Goal: Information Seeking & Learning: Learn about a topic

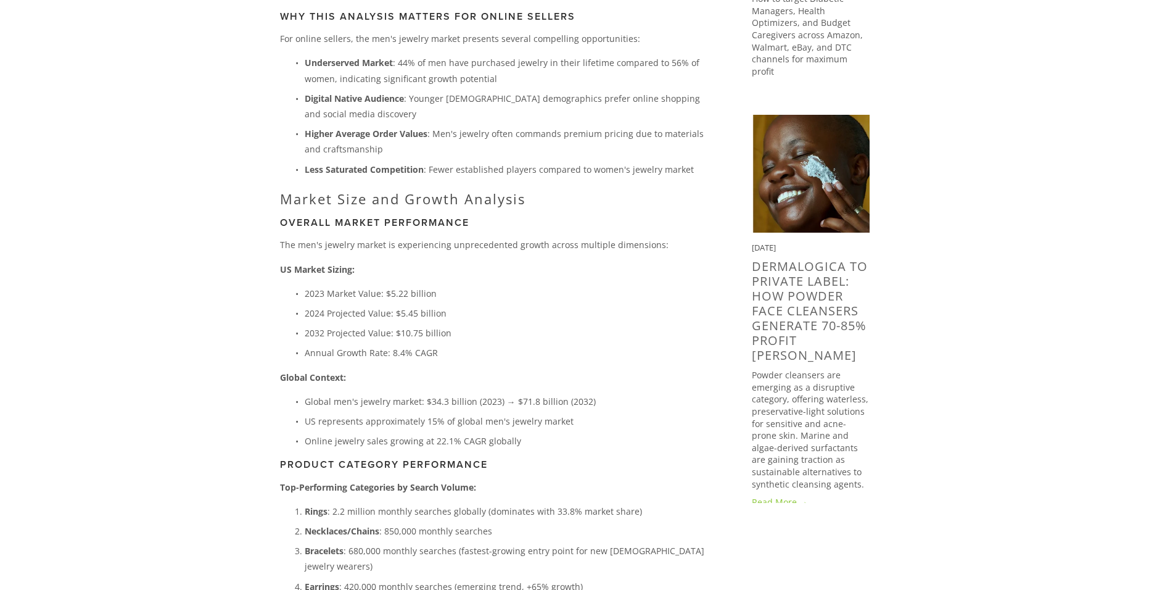
scroll to position [864, 0]
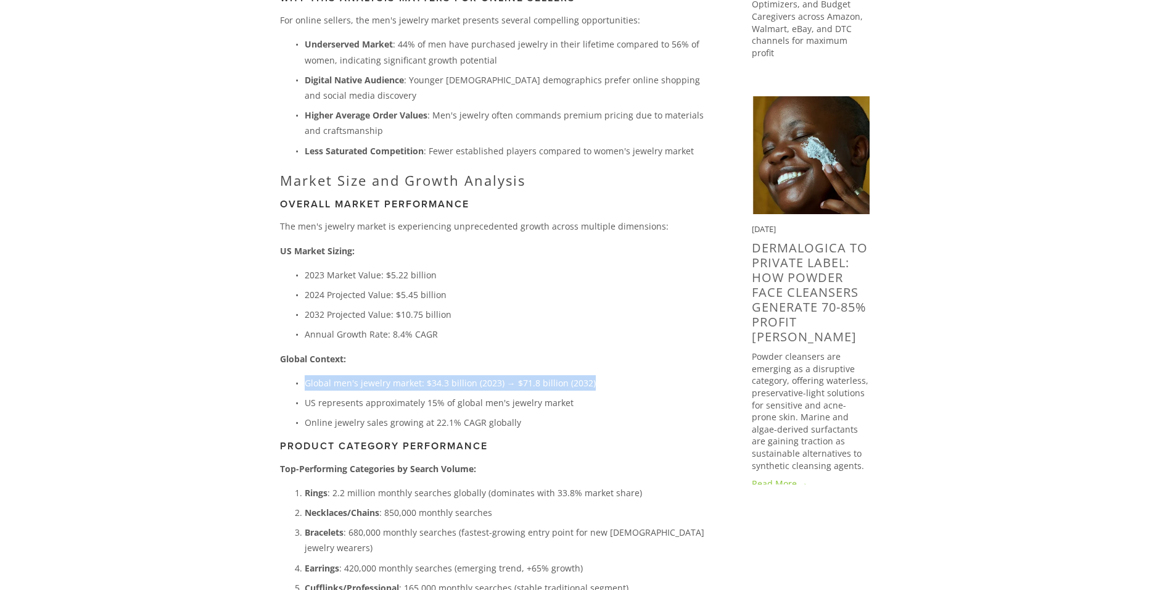
drag, startPoint x: 304, startPoint y: 366, endPoint x: 597, endPoint y: 368, distance: 293.7
click at [597, 375] on p "Global men's jewelry market: $34.3 billion (2023) → $71.8 billion (2032)" at bounding box center [509, 382] width 408 height 15
click at [656, 351] on p "Global Context:" at bounding box center [496, 358] width 432 height 15
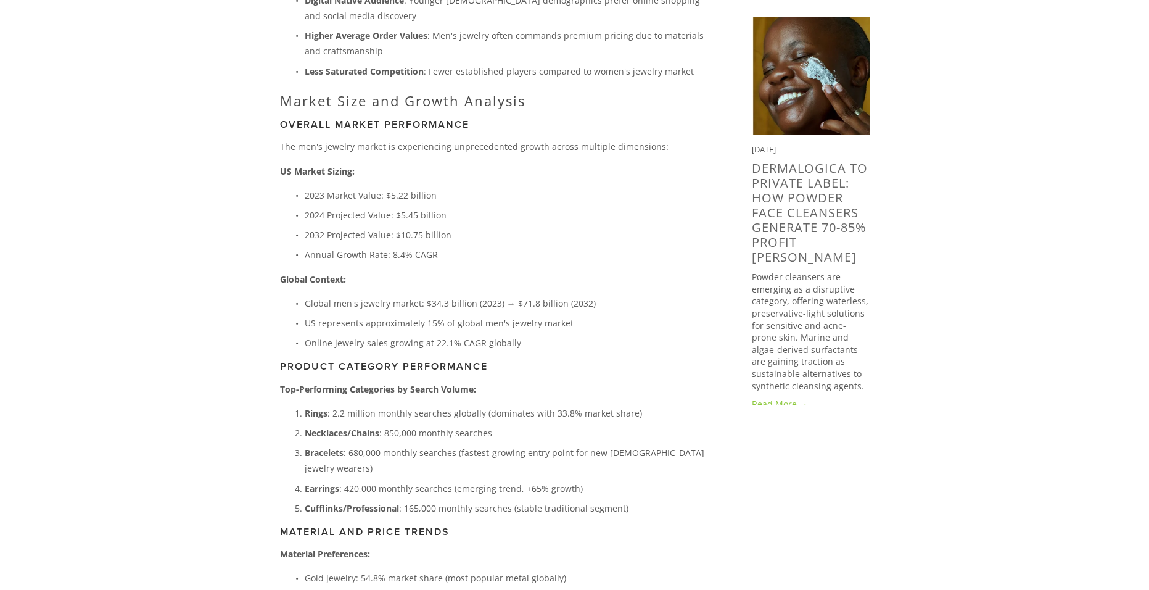
scroll to position [925, 0]
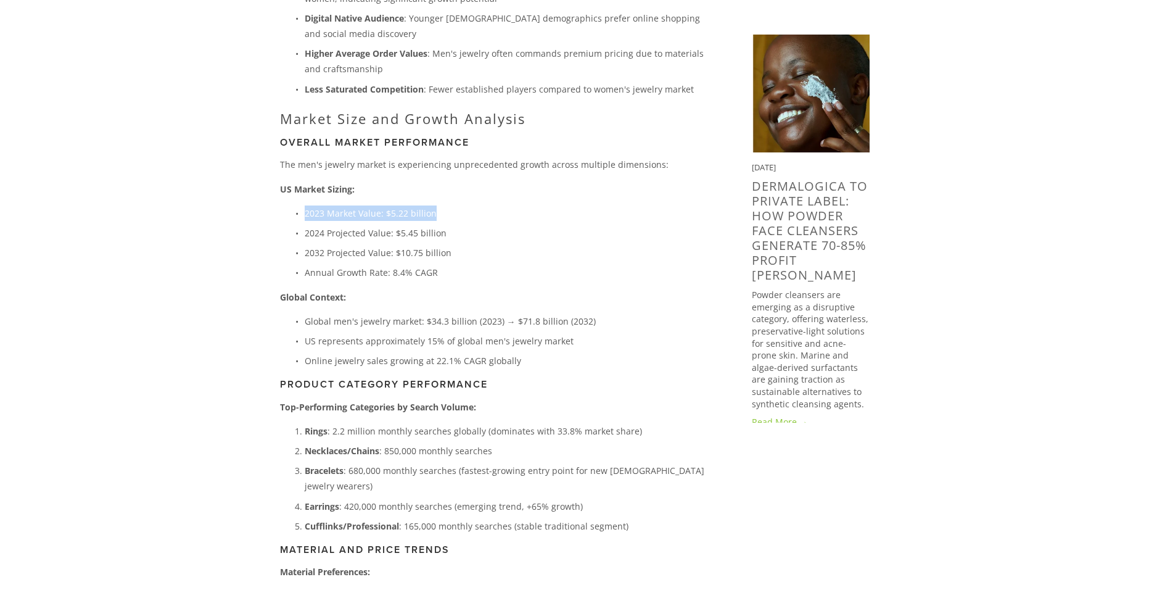
drag, startPoint x: 305, startPoint y: 196, endPoint x: 461, endPoint y: 200, distance: 155.5
click at [461, 205] on p "2023 Market Value: $5.22 billion" at bounding box center [509, 212] width 408 height 15
copy p "2023 Market Value: $5.22 billion"
drag, startPoint x: 355, startPoint y: 258, endPoint x: 482, endPoint y: 254, distance: 127.8
click at [482, 265] on p "Annual Growth Rate: 8.4% CAGR" at bounding box center [509, 272] width 408 height 15
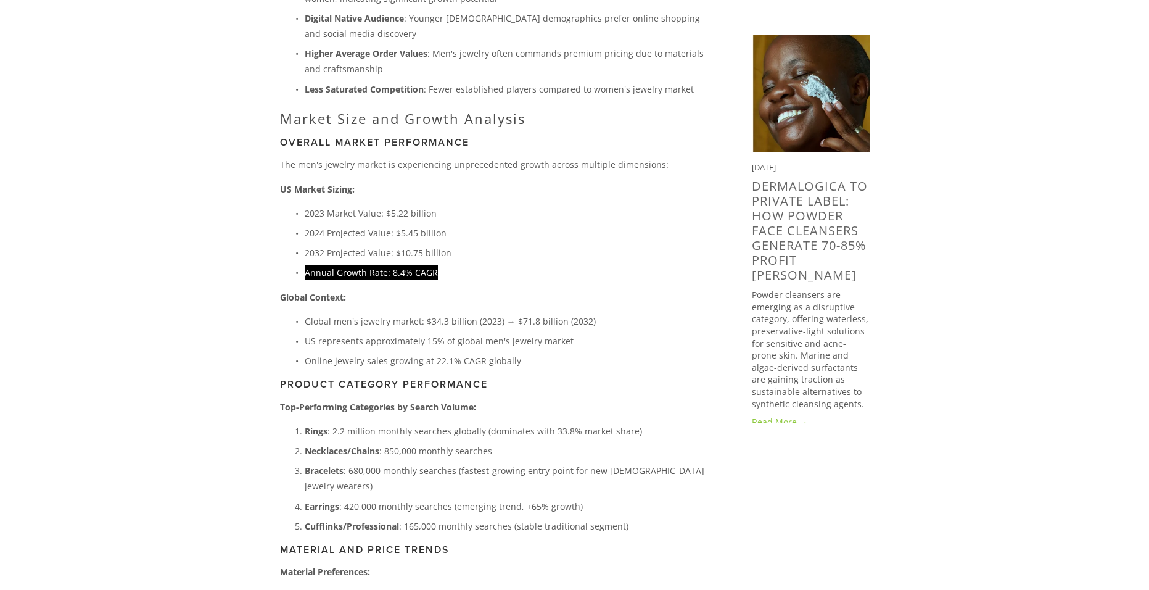
copy p "Annual Growth Rate: 8.4% CAGR"
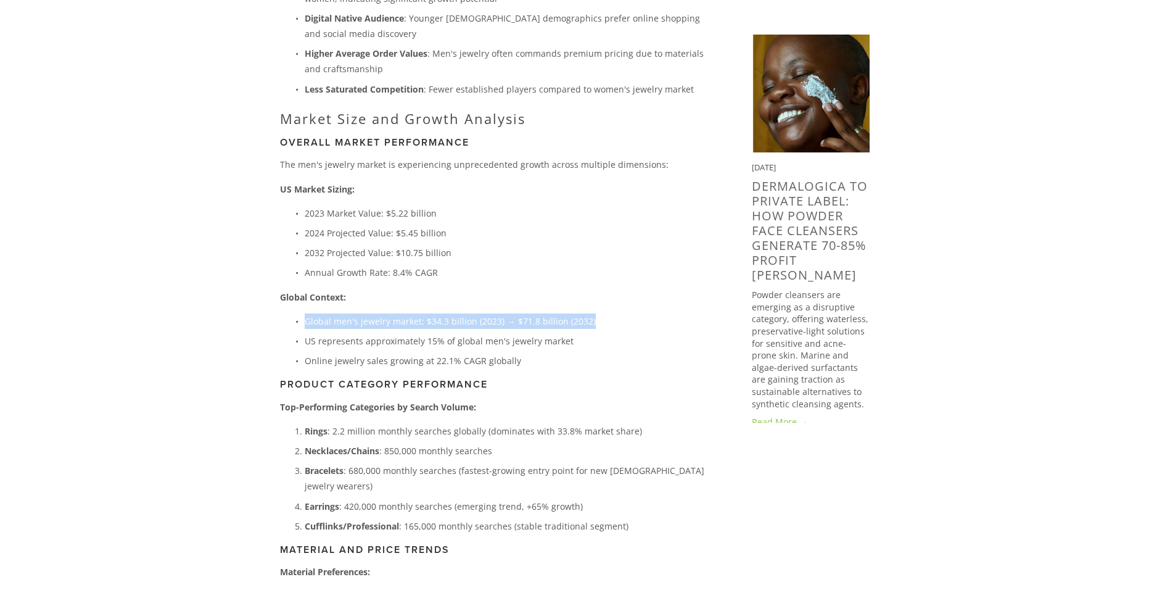
drag, startPoint x: 306, startPoint y: 307, endPoint x: 611, endPoint y: 302, distance: 305.4
click at [611, 313] on p "Global men's jewelry market: $34.3 billion (2023) → $71.8 billion (2032)" at bounding box center [509, 320] width 408 height 15
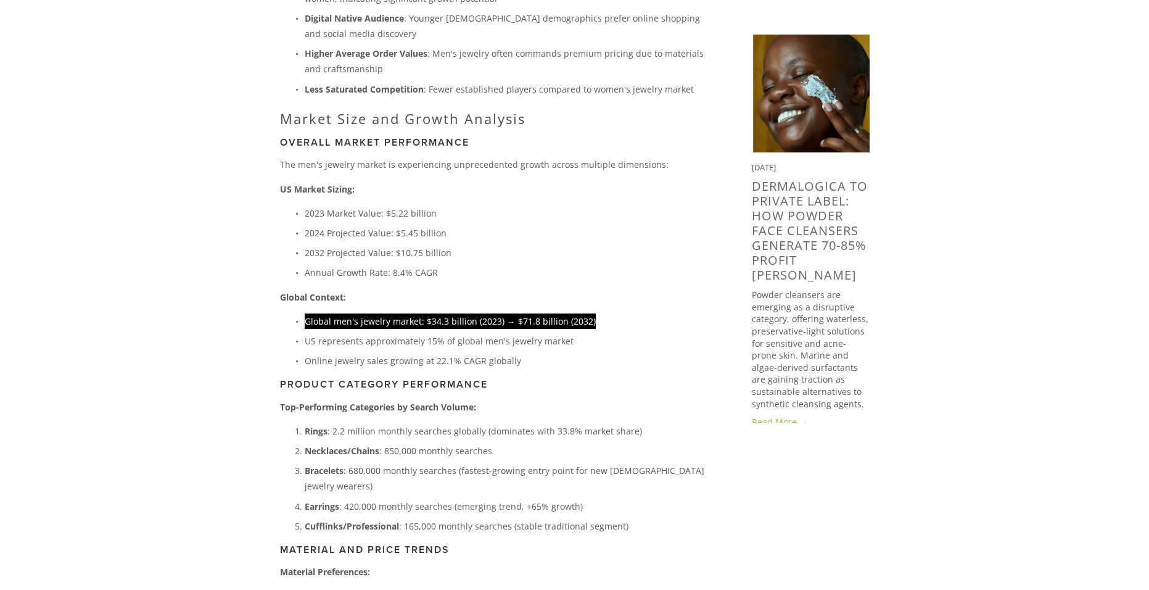
copy p "Global men's jewelry market: $34.3 billion (2023) → $71.8 billion (2032)"
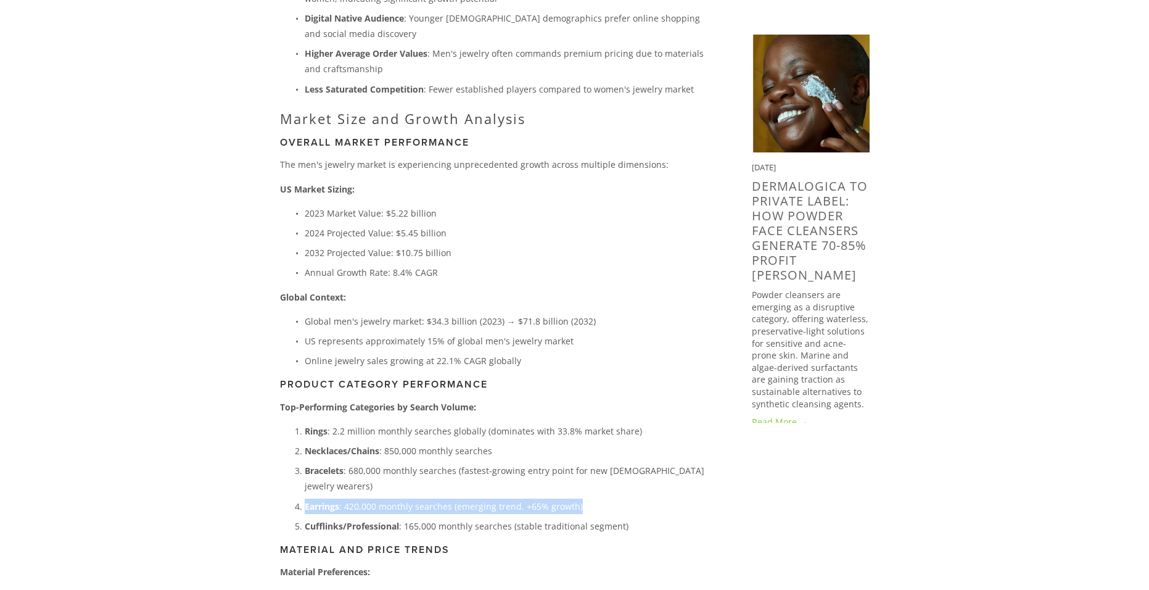
drag, startPoint x: 305, startPoint y: 476, endPoint x: 605, endPoint y: 481, distance: 300.5
click at [605, 498] on p "Earrings : 420,000 monthly searches (emerging trend, +65% growth)" at bounding box center [509, 505] width 408 height 15
copy p "Earrings : 420,000 monthly searches (emerging trend, +65% growth)"
